Goal: Task Accomplishment & Management: Use online tool/utility

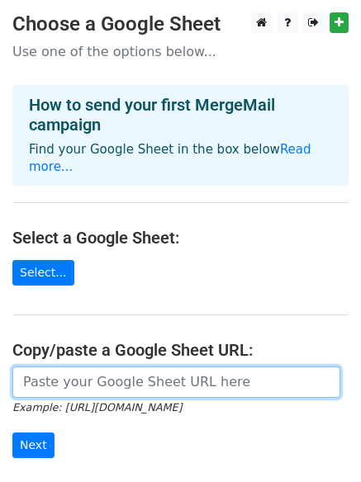
click at [156, 371] on input "url" at bounding box center [176, 381] width 328 height 31
paste input "https://docs.google.com/spreadsheets/d/16ZX44O-bqLjwGr59rLsEfVDOfIyzVqSCu6sXdwU…"
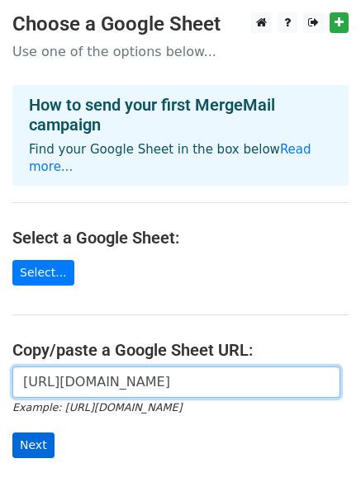
type input "https://docs.google.com/spreadsheets/d/16ZX44O-bqLjwGr59rLsEfVDOfIyzVqSCu6sXdwU…"
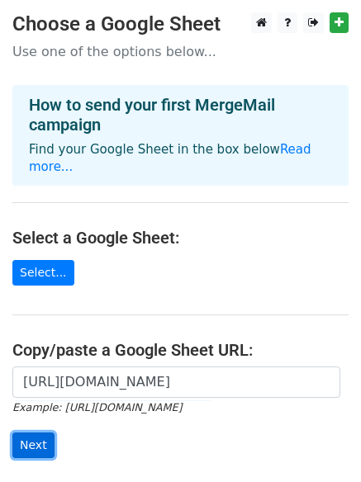
click at [37, 432] on input "Next" at bounding box center [33, 445] width 42 height 26
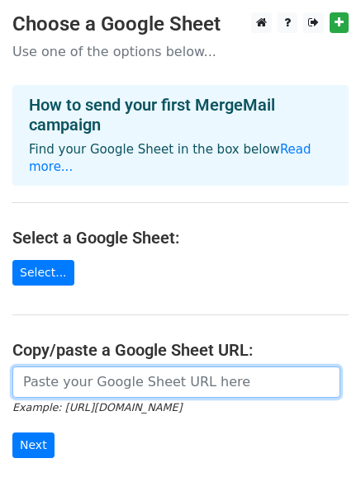
click at [147, 372] on input "url" at bounding box center [176, 381] width 328 height 31
type input "[URL][DOMAIN_NAME]"
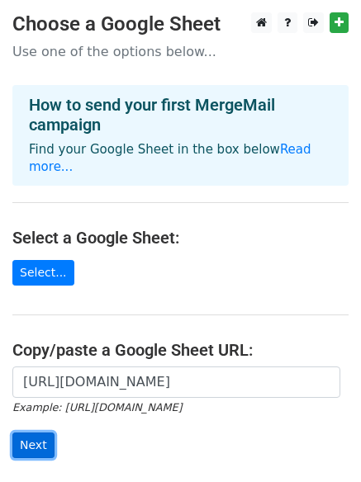
click at [35, 432] on input "Next" at bounding box center [33, 445] width 42 height 26
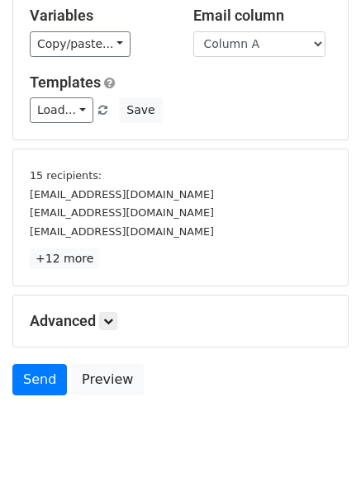
scroll to position [219, 0]
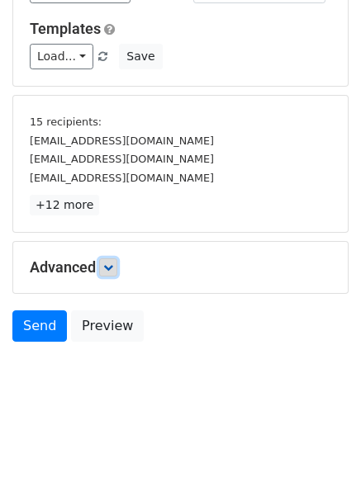
click at [105, 263] on link at bounding box center [108, 267] width 18 height 18
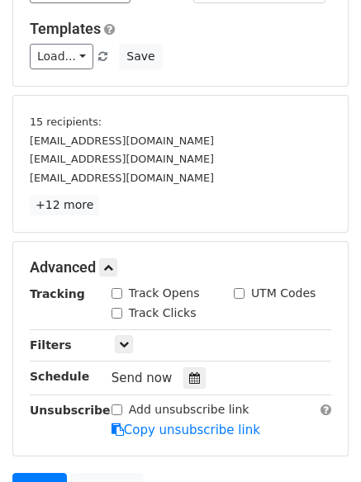
click at [125, 296] on div "Track Opens" at bounding box center [155, 293] width 88 height 17
click at [116, 313] on input "Track Clicks" at bounding box center [116, 313] width 11 height 11
checkbox input "true"
click at [115, 291] on input "Track Opens" at bounding box center [116, 293] width 11 height 11
checkbox input "true"
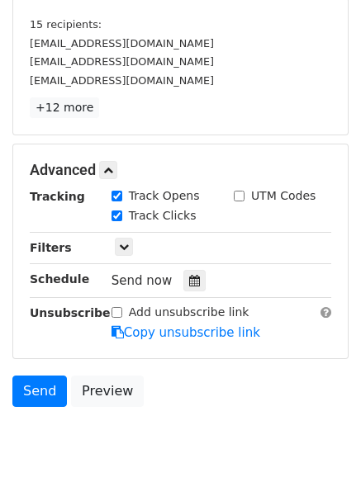
scroll to position [380, 0]
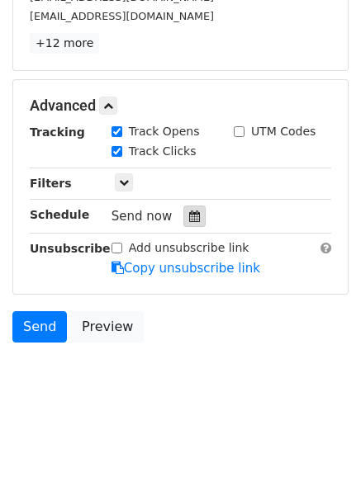
click at [191, 216] on icon at bounding box center [194, 216] width 11 height 12
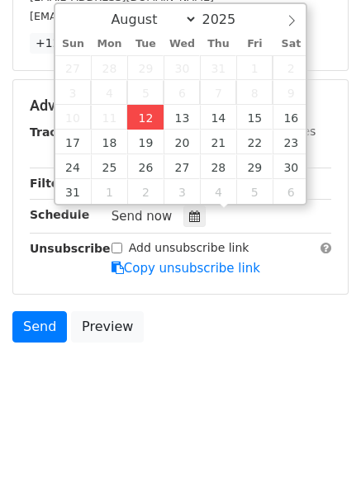
type input "2025-08-12 15:37"
type input "03"
type input "37"
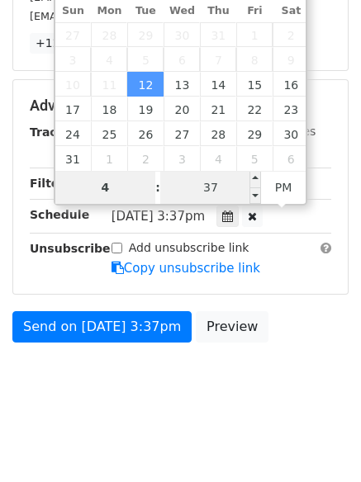
type input "4"
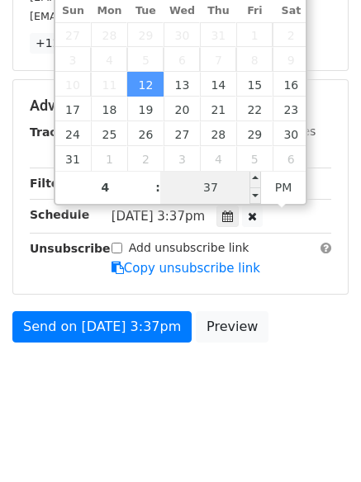
type input "2025-08-12 16:37"
type input "04"
click at [208, 183] on input "37" at bounding box center [210, 187] width 101 height 33
type input "11"
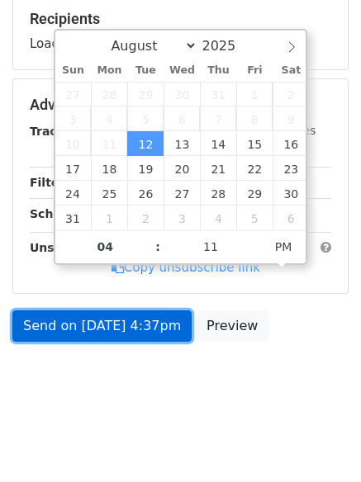
type input "2025-08-12 16:11"
click at [120, 339] on link "Send on Aug 12 at 4:37pm" at bounding box center [101, 325] width 179 height 31
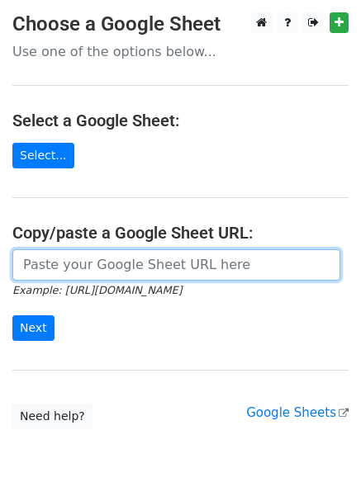
click at [110, 266] on input "url" at bounding box center [176, 264] width 328 height 31
type input "[URL][DOMAIN_NAME]"
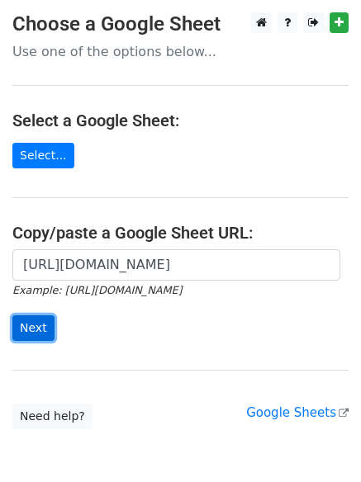
click at [17, 322] on input "Next" at bounding box center [33, 328] width 42 height 26
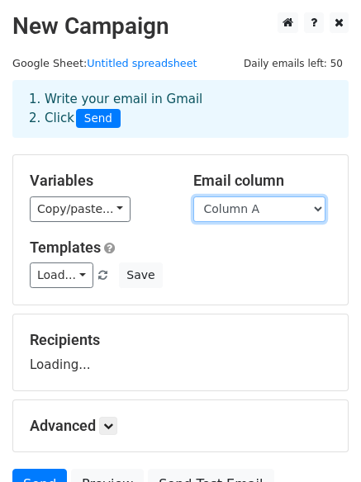
click at [232, 208] on select "Column A Column B Column C" at bounding box center [259, 209] width 132 height 26
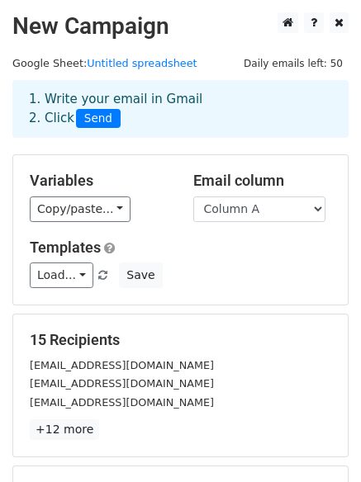
click at [231, 250] on h5 "Templates" at bounding box center [180, 247] width 301 height 18
click at [231, 218] on select "Column A Column B Column C" at bounding box center [259, 209] width 132 height 26
select select "Column B"
click at [193, 196] on select "Column A Column B Column C" at bounding box center [259, 209] width 132 height 26
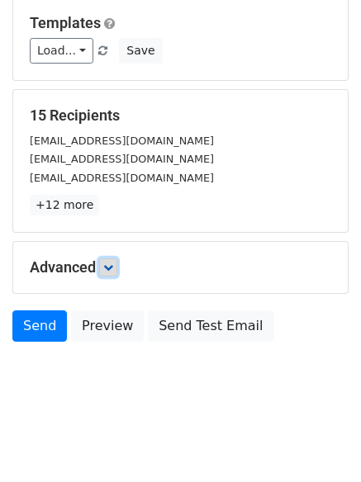
click at [106, 260] on link at bounding box center [108, 267] width 18 height 18
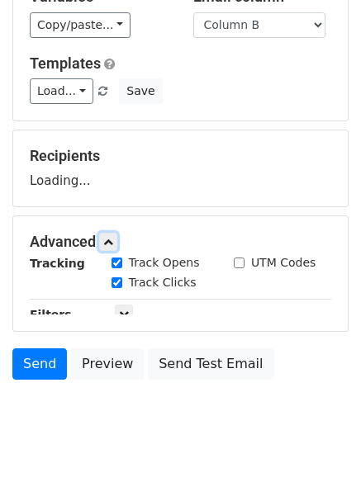
scroll to position [224, 0]
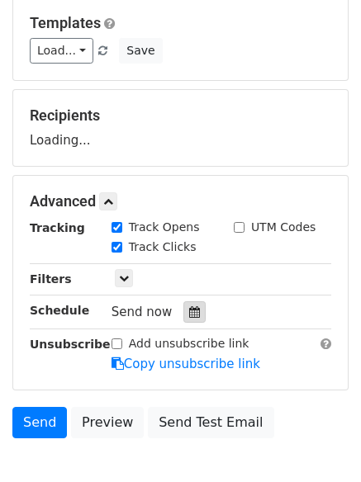
click at [175, 256] on label "Track Clicks" at bounding box center [163, 246] width 68 height 17
click at [122, 252] on input "Track Clicks" at bounding box center [116, 247] width 11 height 11
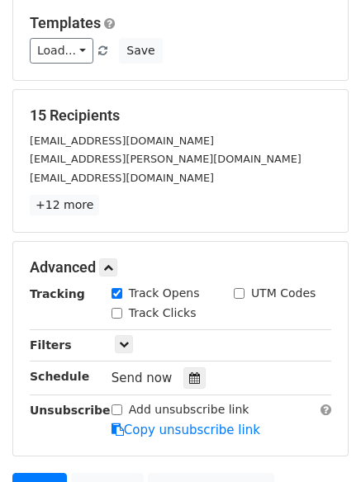
click at [132, 306] on label "Track Clicks" at bounding box center [163, 312] width 68 height 17
click at [122, 308] on input "Track Clicks" at bounding box center [116, 313] width 11 height 11
checkbox input "true"
click at [189, 377] on icon at bounding box center [194, 378] width 11 height 12
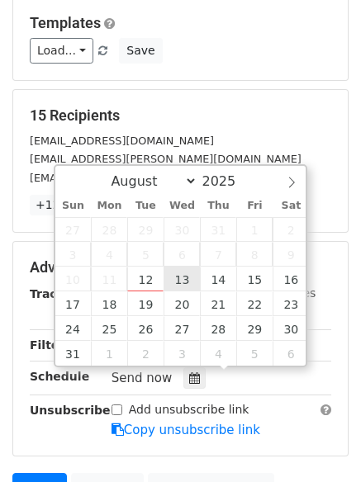
type input "2025-08-13 12:00"
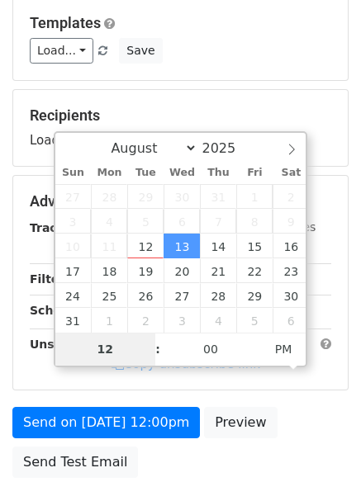
type input "5"
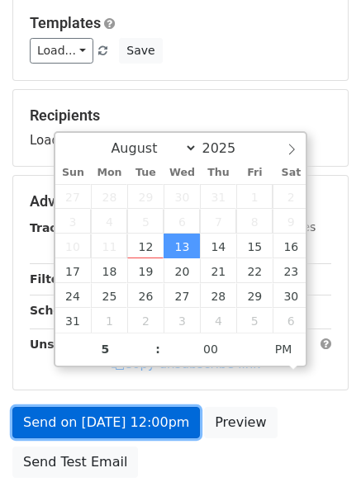
type input "2025-08-13 17:00"
click at [173, 407] on form "Variables Copy/paste... {{Column A}} {{Column B}} {{Column C}} Email column Col…" at bounding box center [180, 208] width 336 height 556
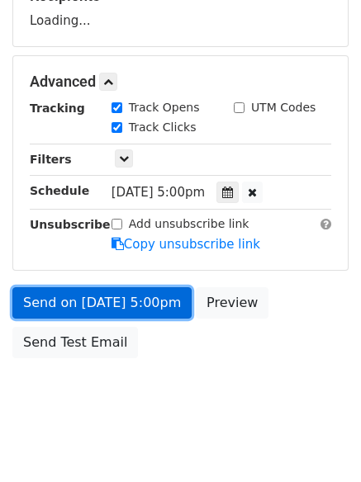
scroll to position [360, 0]
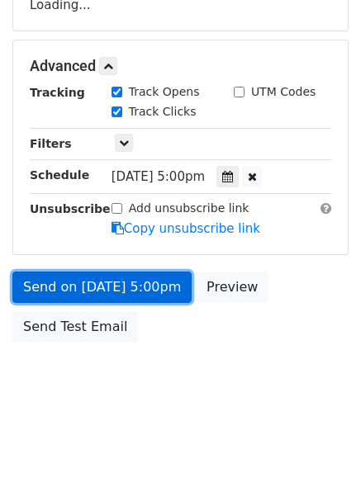
click at [155, 288] on link "Send on Aug 13 at 5:00pm" at bounding box center [101, 286] width 179 height 31
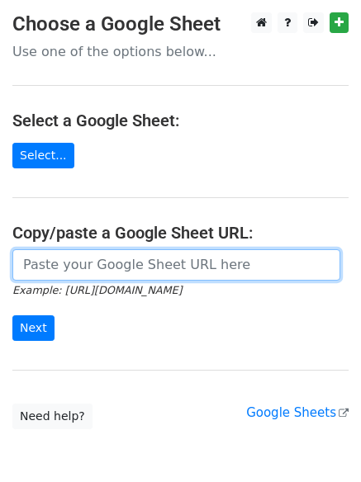
click at [119, 271] on input "url" at bounding box center [176, 264] width 328 height 31
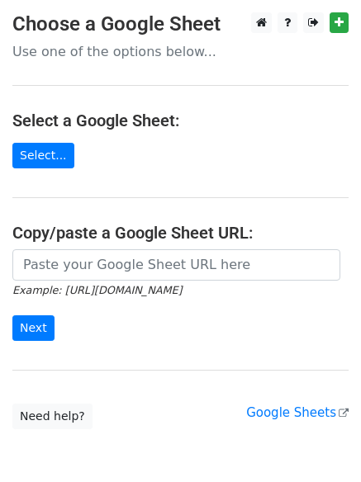
click at [139, 304] on form "Example: [URL][DOMAIN_NAME] Next" at bounding box center [180, 295] width 336 height 92
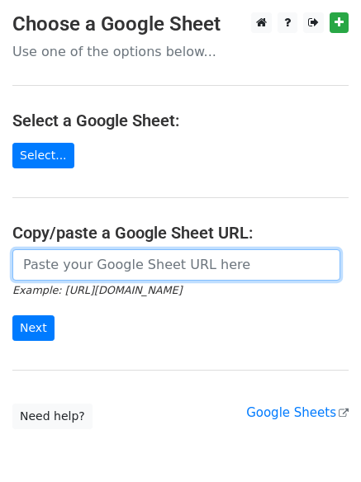
click at [116, 264] on input "url" at bounding box center [176, 264] width 328 height 31
type input "[URL][DOMAIN_NAME]"
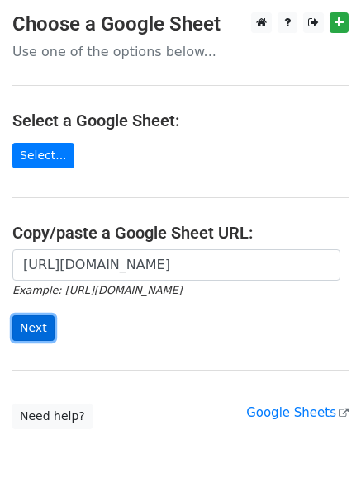
click at [36, 331] on input "Next" at bounding box center [33, 328] width 42 height 26
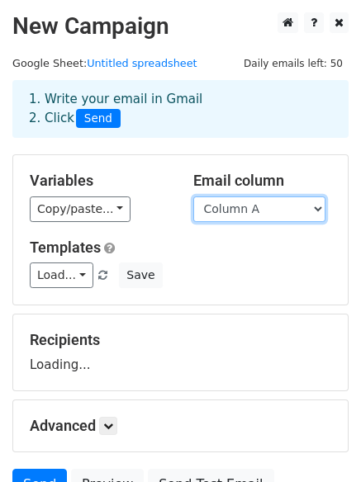
click at [240, 205] on select "Column A Column B Column C" at bounding box center [259, 209] width 132 height 26
select select "Column C"
click at [193, 196] on select "Column A Column B Column C" at bounding box center [259, 209] width 132 height 26
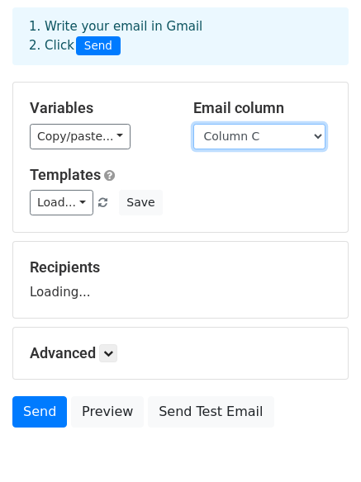
scroll to position [158, 0]
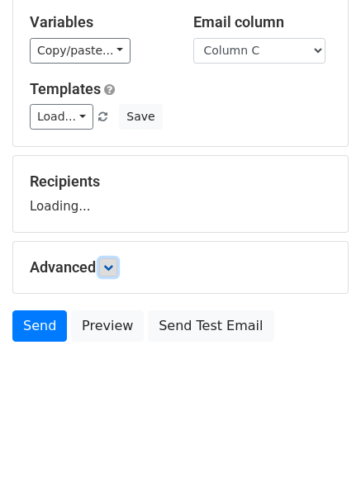
click at [114, 272] on link at bounding box center [108, 267] width 18 height 18
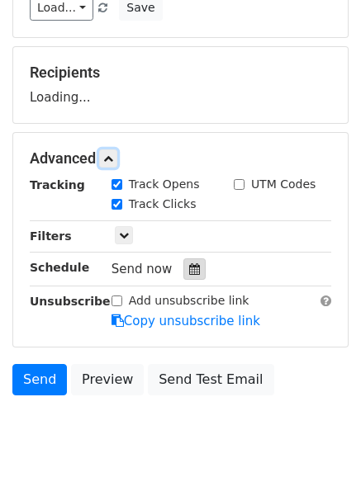
scroll to position [277, 0]
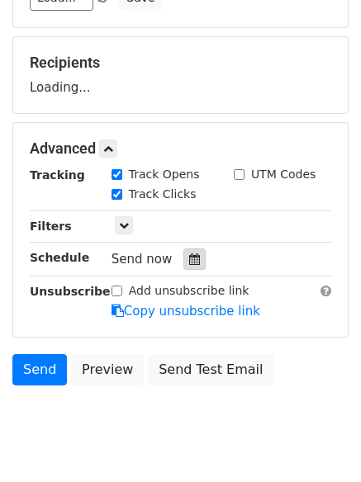
click at [189, 257] on icon at bounding box center [194, 259] width 11 height 12
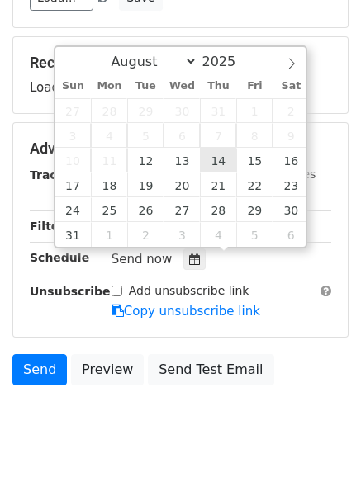
type input "2025-08-14 12:00"
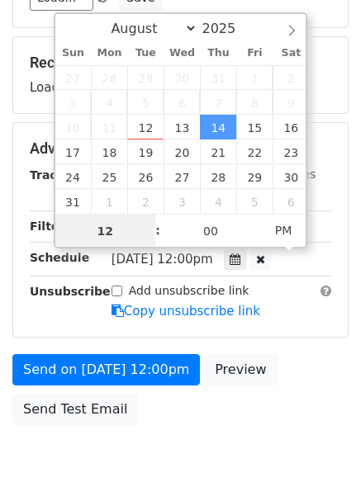
scroll to position [1, 0]
type input "8"
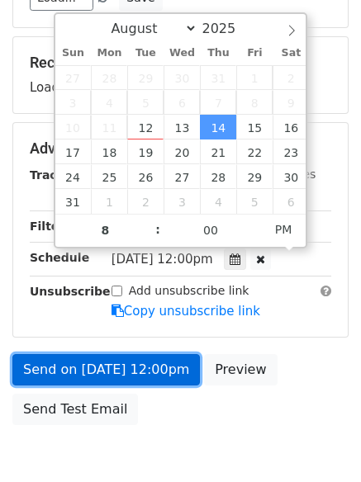
type input "2025-08-14 20:00"
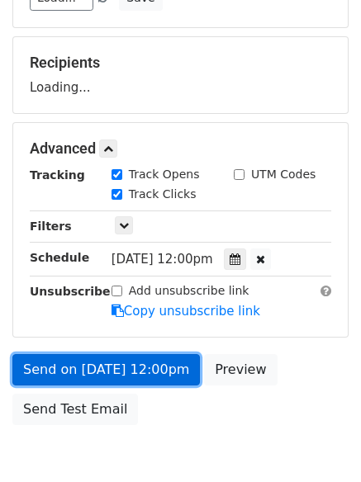
click at [165, 370] on link "Send on Aug 14 at 12:00pm" at bounding box center [105, 369] width 187 height 31
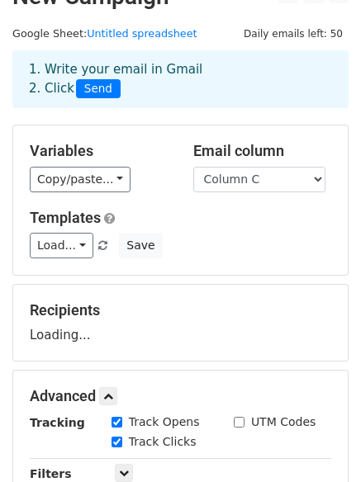
scroll to position [112, 0]
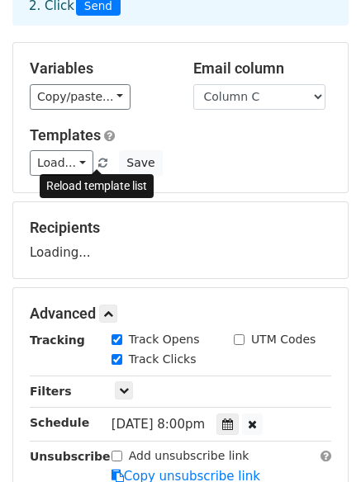
click at [98, 166] on span at bounding box center [102, 163] width 9 height 11
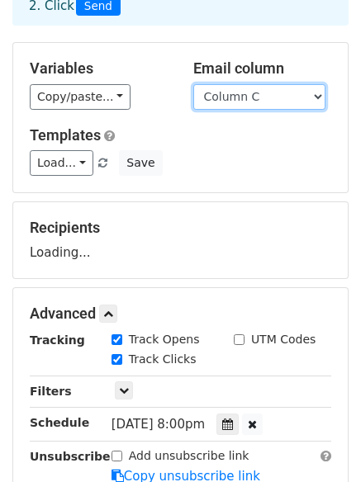
click at [279, 98] on select "Column A Column B Column C" at bounding box center [259, 97] width 132 height 26
click at [193, 84] on select "Column A Column B Column C" at bounding box center [259, 97] width 132 height 26
click at [269, 106] on select "Column A Column B Column C" at bounding box center [259, 97] width 132 height 26
click at [193, 84] on select "Column A Column B Column C" at bounding box center [259, 97] width 132 height 26
click at [255, 101] on select "Column A Column B Column C" at bounding box center [259, 97] width 132 height 26
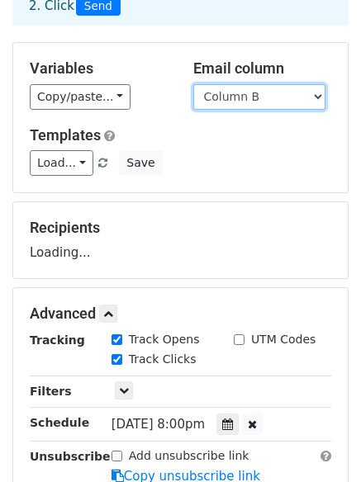
select select "Column C"
click at [193, 84] on select "Column A Column B Column C" at bounding box center [259, 97] width 132 height 26
click at [258, 153] on div "Load... No templates saved Save" at bounding box center [180, 163] width 326 height 26
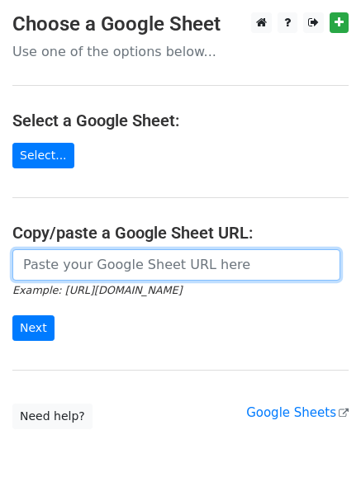
click at [86, 262] on input "url" at bounding box center [176, 264] width 328 height 31
type input "[URL][DOMAIN_NAME]"
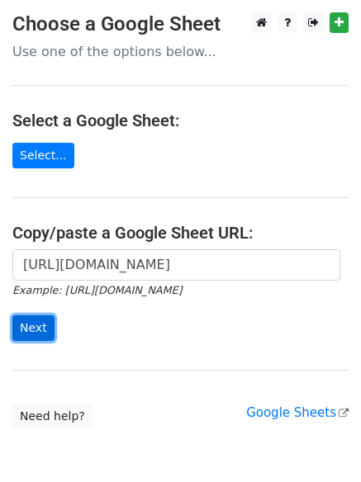
click at [49, 323] on input "Next" at bounding box center [33, 328] width 42 height 26
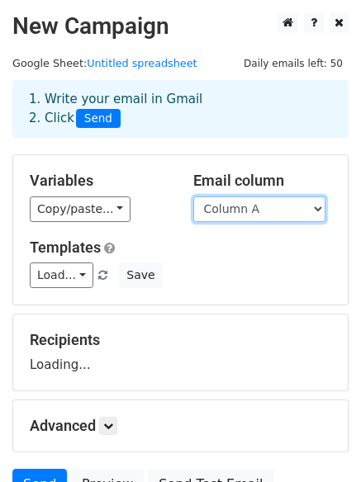
drag, startPoint x: 283, startPoint y: 206, endPoint x: 284, endPoint y: 221, distance: 14.9
click at [283, 206] on select "Column A Column B Column C" at bounding box center [259, 209] width 132 height 26
select select "Column C"
click at [193, 196] on select "Column A Column B Column C" at bounding box center [259, 209] width 132 height 26
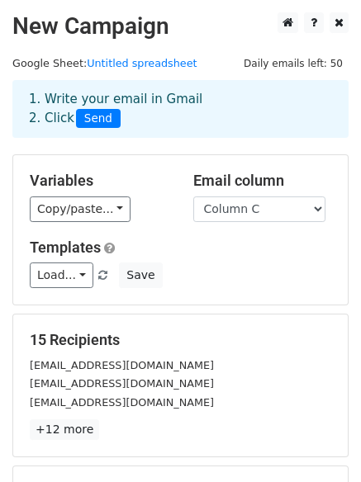
scroll to position [224, 0]
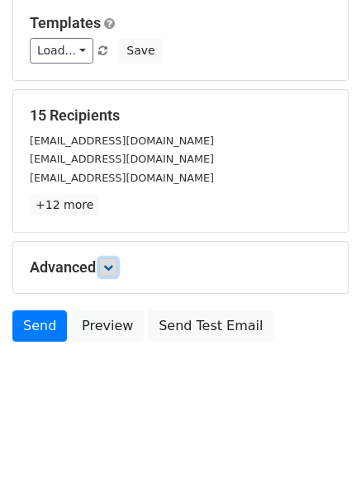
click at [111, 265] on icon at bounding box center [108, 267] width 10 height 10
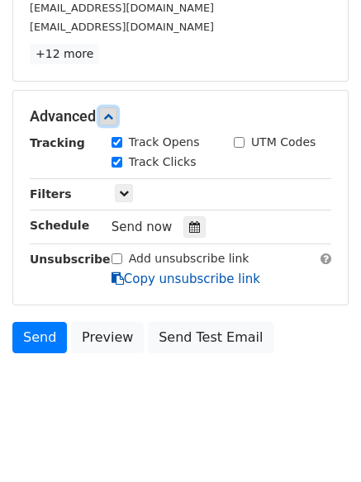
scroll to position [384, 0]
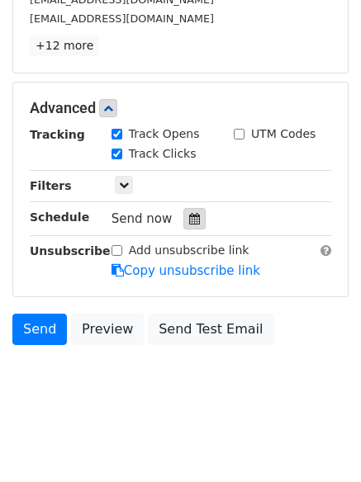
click at [189, 220] on icon at bounding box center [194, 219] width 11 height 12
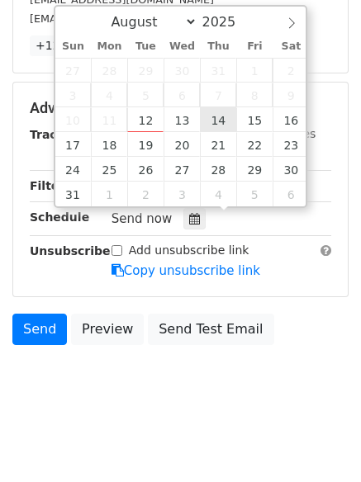
type input "2025-08-14 12:00"
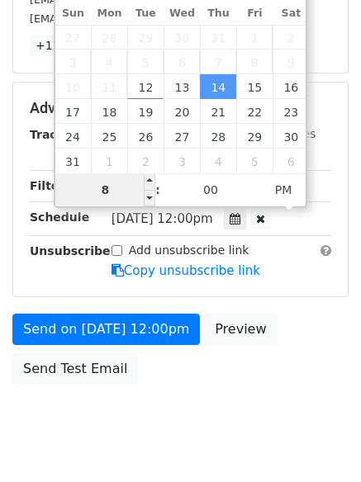
click at [120, 192] on input "8" at bounding box center [105, 189] width 101 height 33
type input "6"
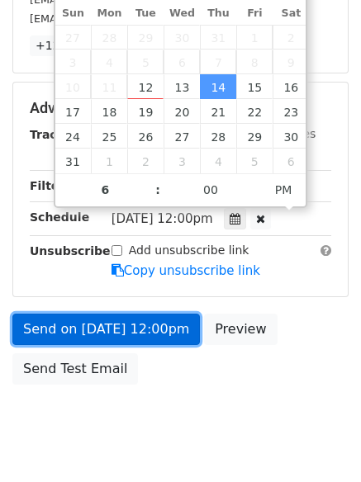
type input "2025-08-14 18:00"
click at [133, 329] on link "Send on Aug 14 at 12:00pm" at bounding box center [105, 328] width 187 height 31
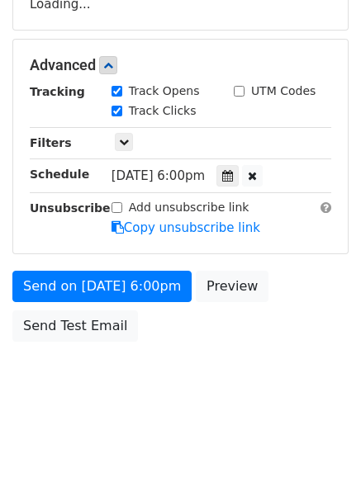
scroll to position [360, 0]
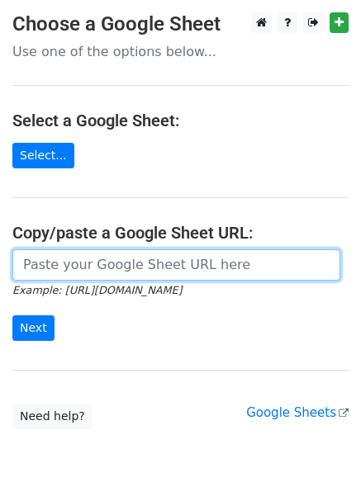
click at [89, 277] on input "url" at bounding box center [176, 264] width 328 height 31
type input "[URL][DOMAIN_NAME]"
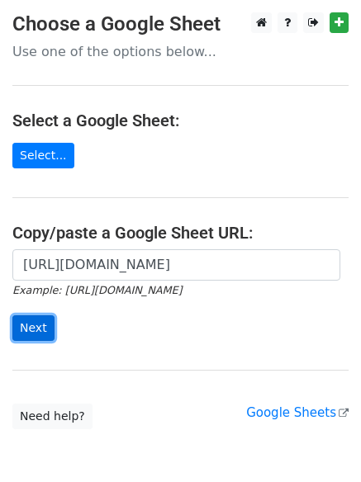
click at [15, 326] on input "Next" at bounding box center [33, 328] width 42 height 26
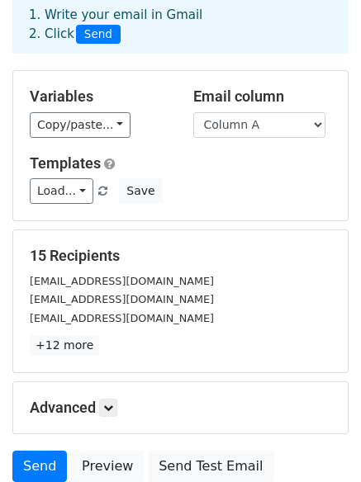
scroll to position [158, 0]
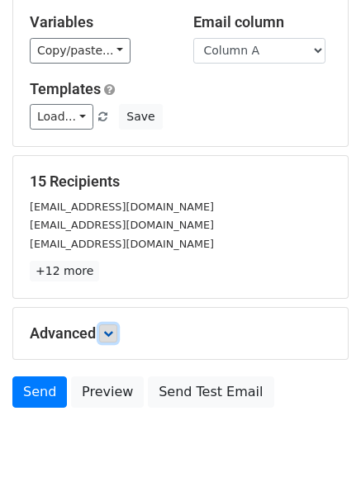
click at [108, 333] on icon at bounding box center [108, 333] width 10 height 10
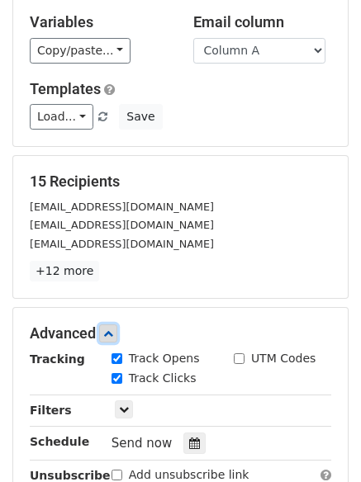
scroll to position [329, 0]
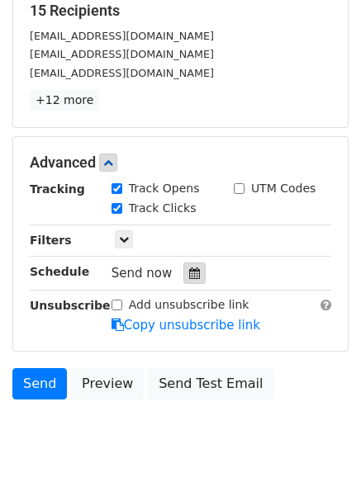
click at [192, 275] on div at bounding box center [194, 272] width 22 height 21
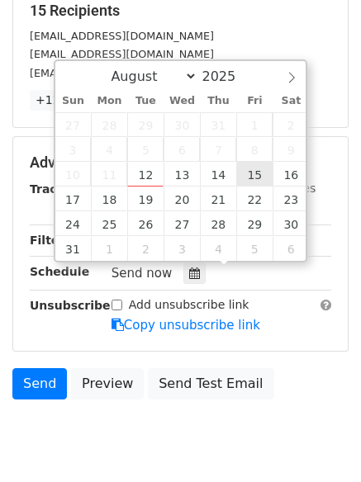
type input "[DATE] 12:00"
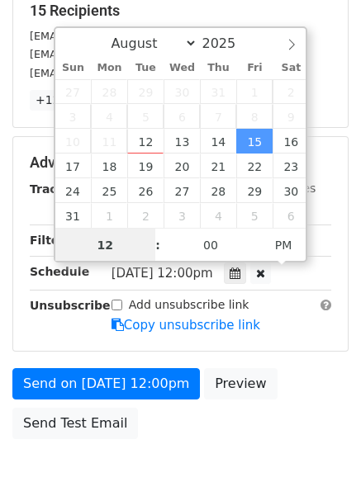
scroll to position [1, 0]
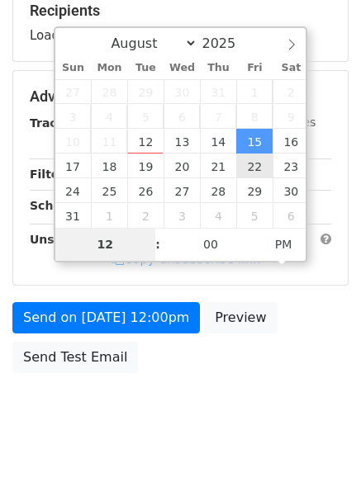
type input "7"
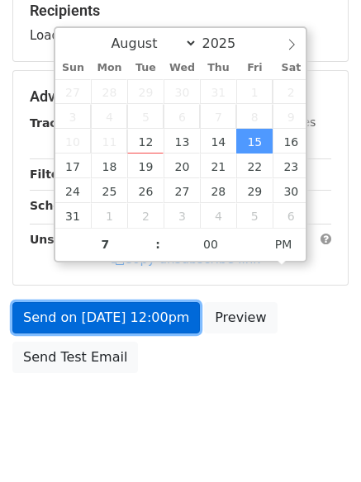
type input "[DATE] 19:00"
click at [143, 309] on link "Send on [DATE] 12:00pm" at bounding box center [105, 317] width 187 height 31
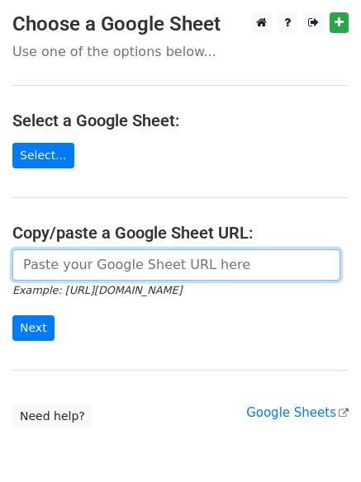
click at [158, 260] on input "url" at bounding box center [176, 264] width 328 height 31
type input "[URL][DOMAIN_NAME]"
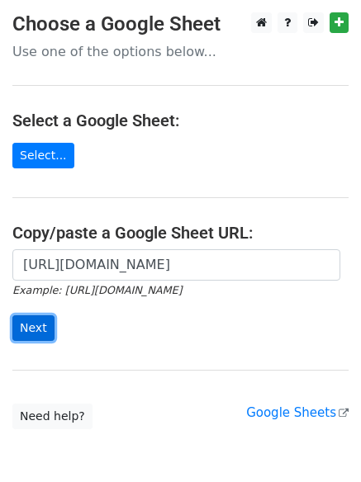
click at [38, 326] on input "Next" at bounding box center [33, 328] width 42 height 26
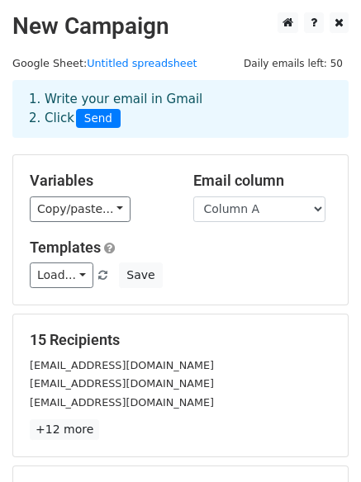
click at [306, 195] on div "Email column Column A Column B Column C" at bounding box center [262, 197] width 163 height 50
click at [297, 212] on select "Column A Column B Column C" at bounding box center [259, 209] width 132 height 26
select select "Column B"
click at [193, 196] on select "Column A Column B Column C" at bounding box center [259, 209] width 132 height 26
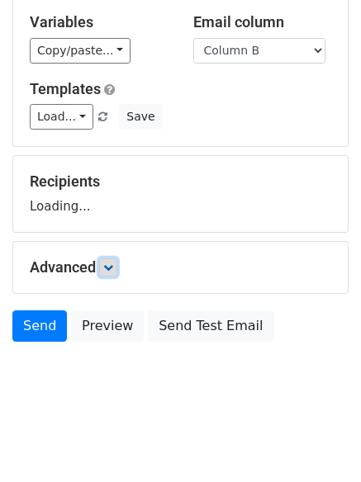
click at [111, 262] on icon at bounding box center [108, 267] width 10 height 10
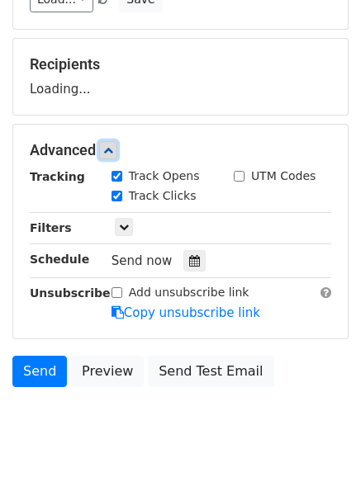
scroll to position [278, 0]
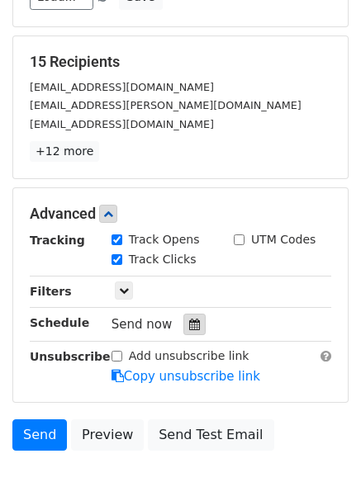
click at [189, 323] on icon at bounding box center [194, 324] width 11 height 12
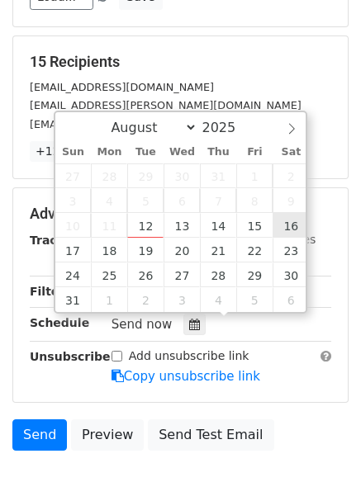
type input "2025-08-16 12:00"
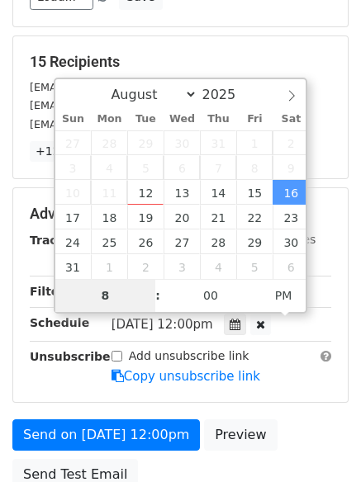
type input "8"
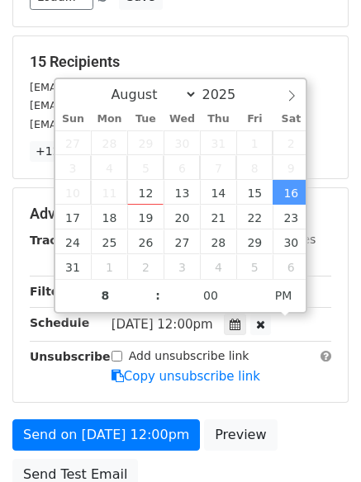
type input "2025-08-16 20:00"
type input "08"
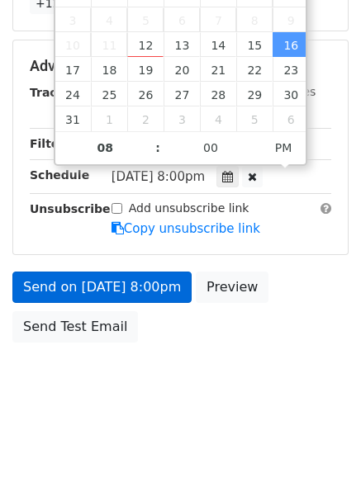
scroll to position [360, 0]
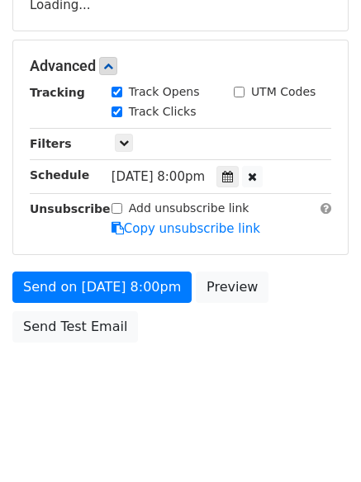
click at [155, 263] on form "Variables Copy/paste... {{Column A}} {{Column B}} {{Column C}} Email column Col…" at bounding box center [180, 73] width 336 height 556
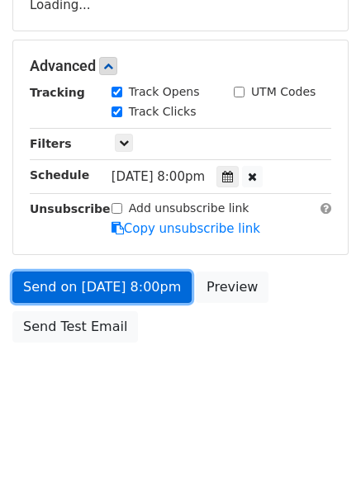
click at [163, 292] on link "Send on Aug 16 at 8:00pm" at bounding box center [101, 286] width 179 height 31
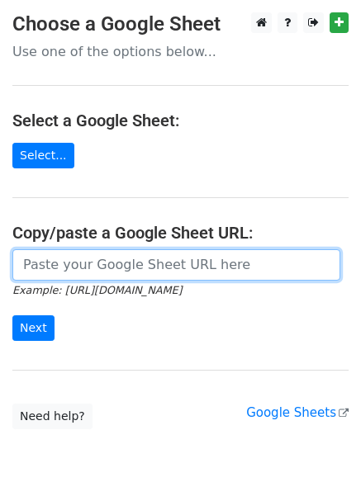
click at [120, 255] on input "url" at bounding box center [176, 264] width 328 height 31
type input "[URL][DOMAIN_NAME]"
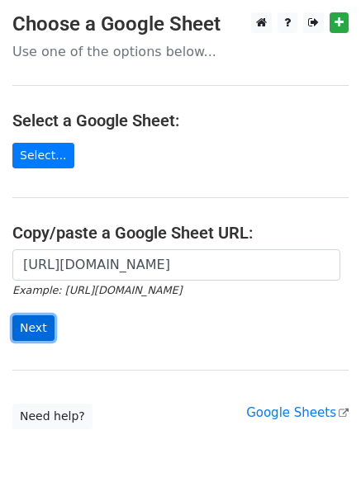
click at [31, 326] on input "Next" at bounding box center [33, 328] width 42 height 26
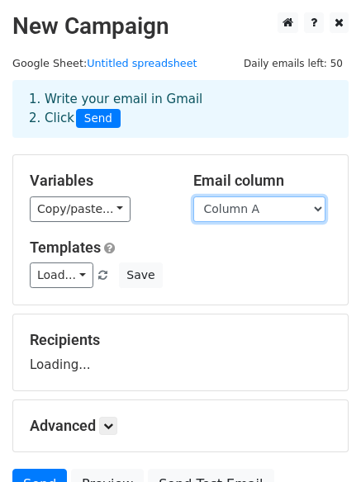
click at [260, 213] on select "Column A Column B Column C" at bounding box center [259, 209] width 132 height 26
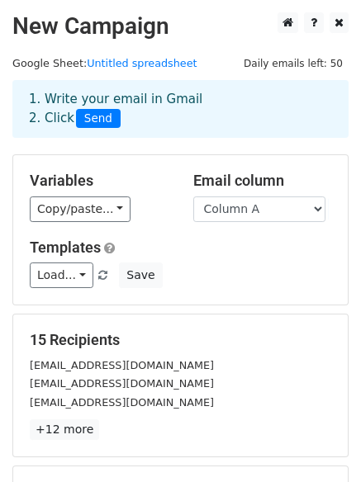
click at [257, 280] on div "Load... No templates saved Save" at bounding box center [180, 275] width 326 height 26
click at [258, 214] on select "Column A Column B Column C" at bounding box center [259, 209] width 132 height 26
select select "Column C"
click at [193, 196] on select "Column A Column B Column C" at bounding box center [259, 209] width 132 height 26
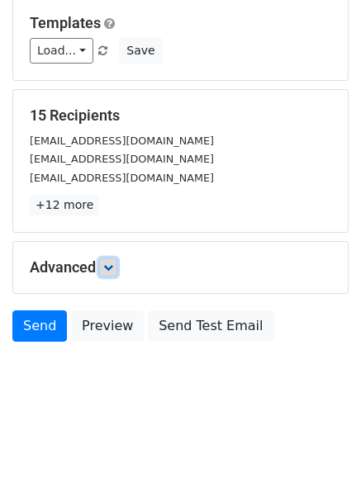
click at [114, 272] on link at bounding box center [108, 267] width 18 height 18
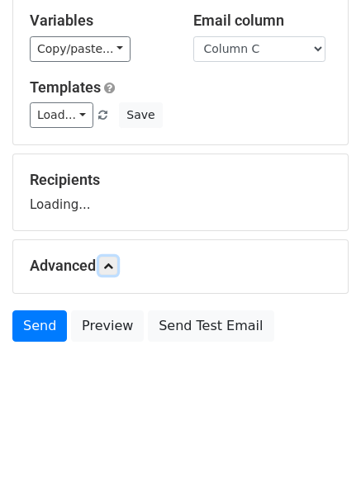
scroll to position [224, 0]
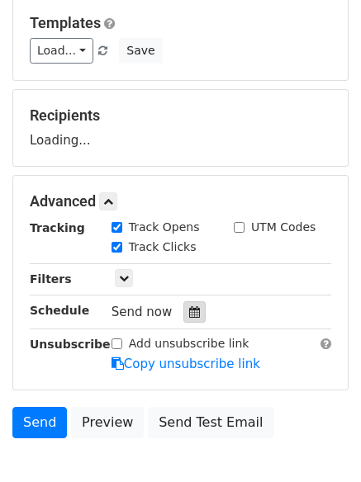
click at [186, 258] on div "Track Clicks" at bounding box center [160, 248] width 122 height 20
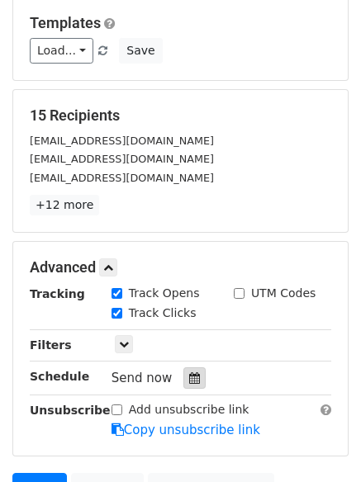
click at [186, 371] on div at bounding box center [194, 377] width 22 height 21
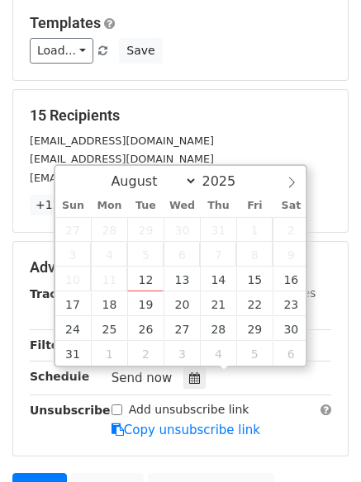
scroll to position [386, 0]
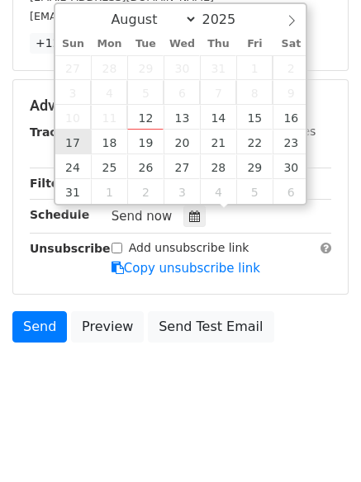
type input "[DATE] 12:00"
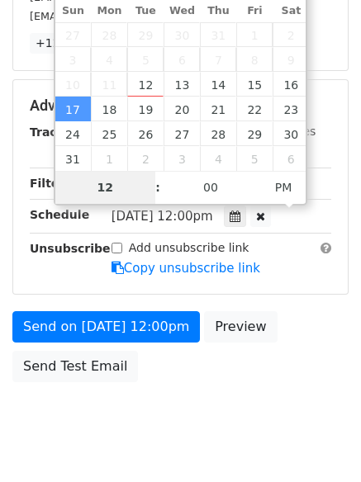
scroll to position [360, 0]
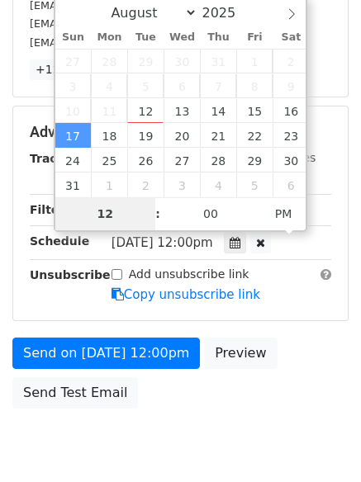
type input "9"
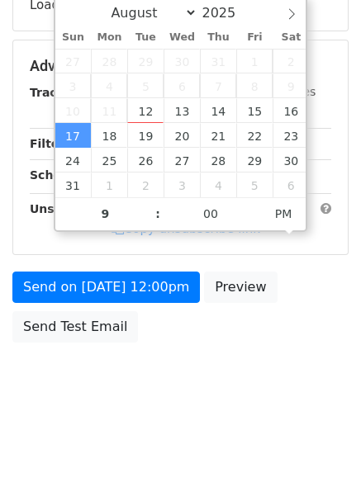
type input "[DATE] 21:00"
click at [87, 304] on div "Send on [DATE] 12:00pm Preview Send Test Email" at bounding box center [180, 310] width 361 height 79
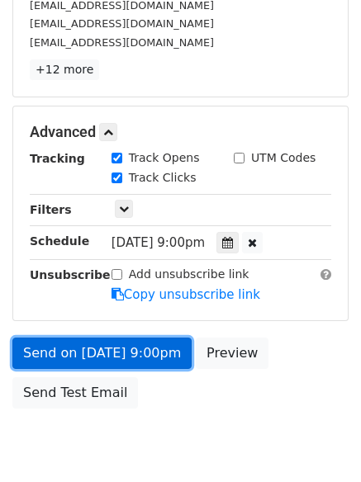
click at [129, 349] on div "Send on [DATE] 9:00pm Preview Send Test Email" at bounding box center [180, 376] width 361 height 79
click at [114, 339] on link "Send on [DATE] 9:00pm" at bounding box center [101, 352] width 179 height 31
